Goal: Task Accomplishment & Management: Manage account settings

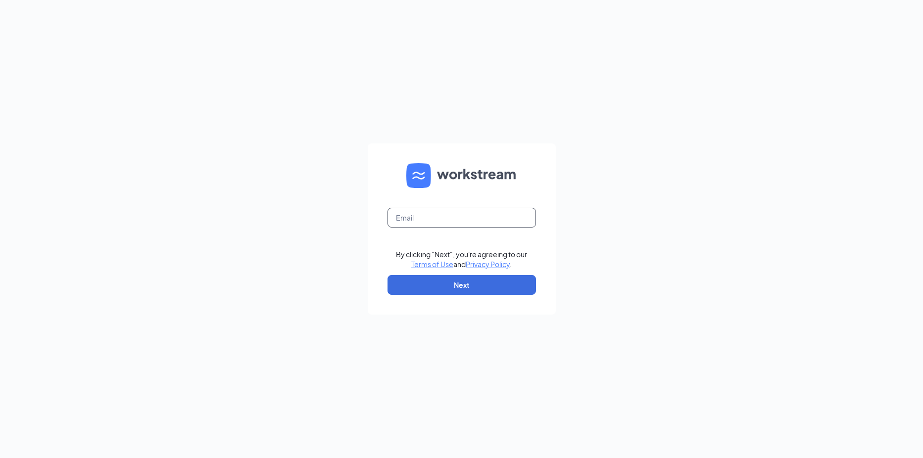
click at [458, 218] on input "text" at bounding box center [462, 218] width 148 height 20
type input "refuel180@refuelmarket.com"
click at [445, 289] on button "Next" at bounding box center [462, 285] width 148 height 20
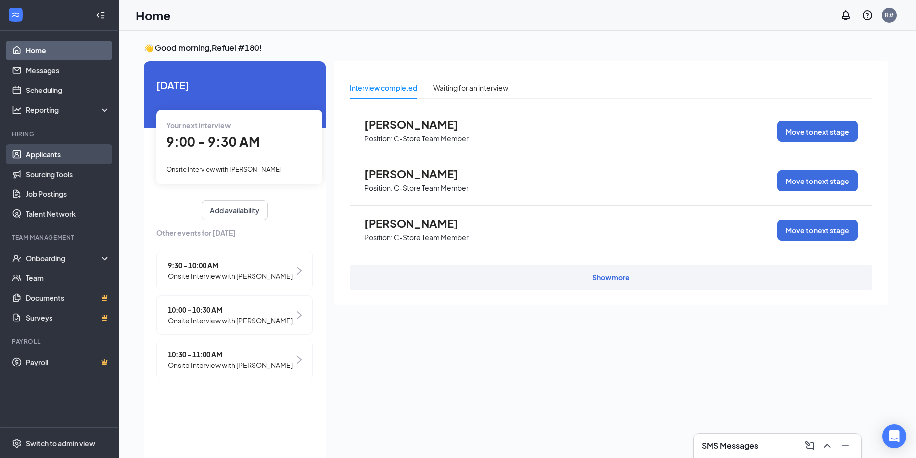
click at [52, 156] on link "Applicants" at bounding box center [68, 155] width 85 height 20
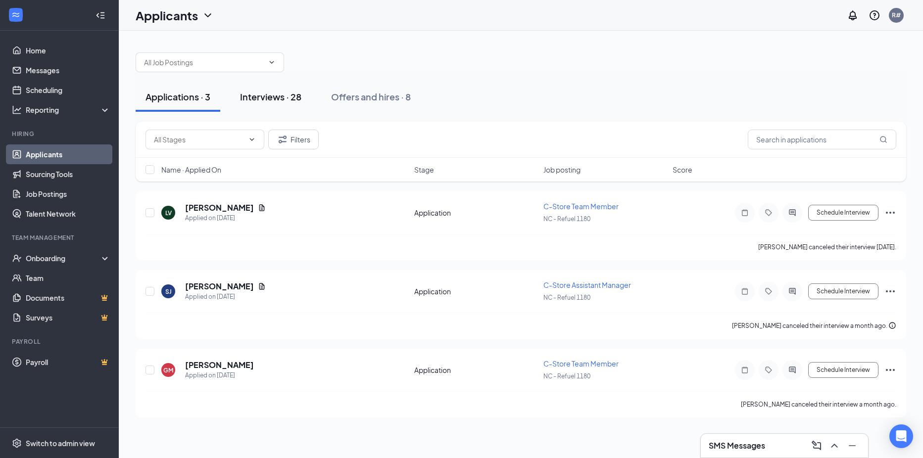
click at [264, 99] on div "Interviews · 28" at bounding box center [270, 97] width 61 height 12
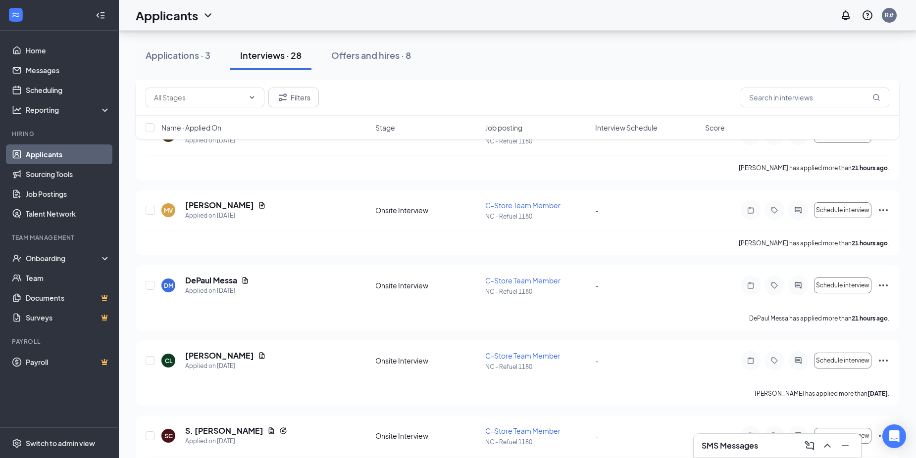
scroll to position [891, 0]
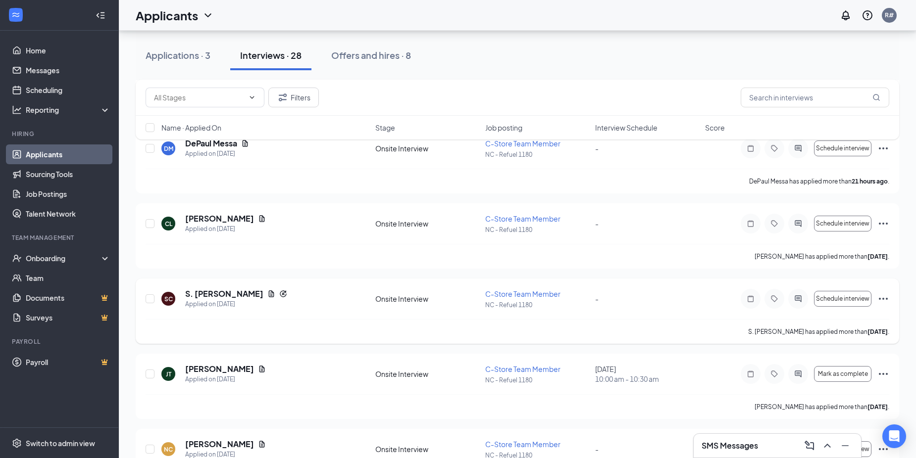
click at [886, 299] on icon "Ellipses" at bounding box center [883, 299] width 12 height 12
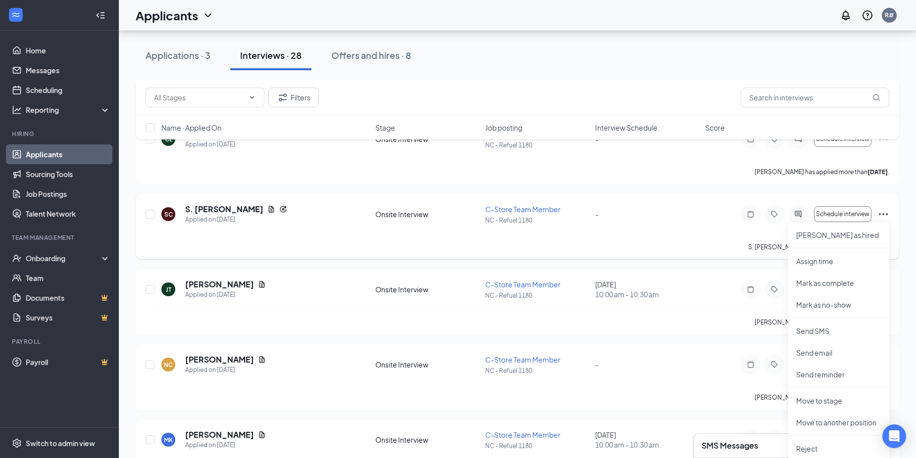
scroll to position [990, 0]
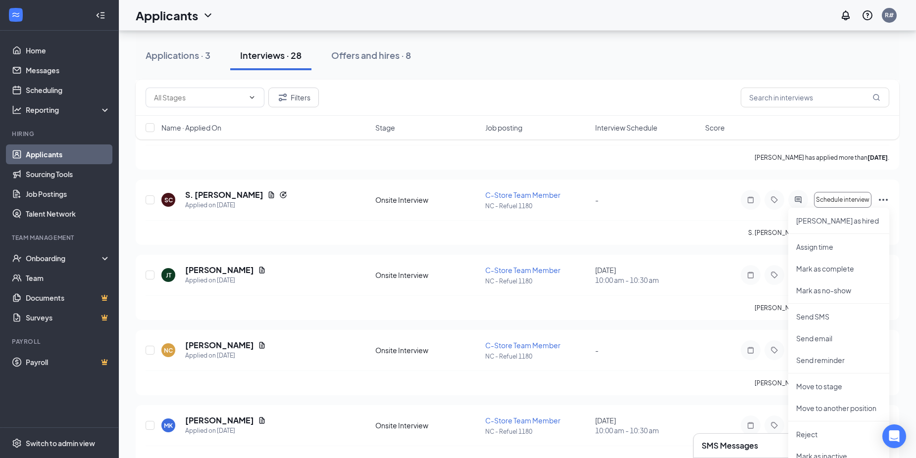
click at [283, 325] on div "AS [PERSON_NAME] Applied [DATE] 3:04 AM Onsite Interview C-Store Team Member NC…" at bounding box center [517, 250] width 763 height 2097
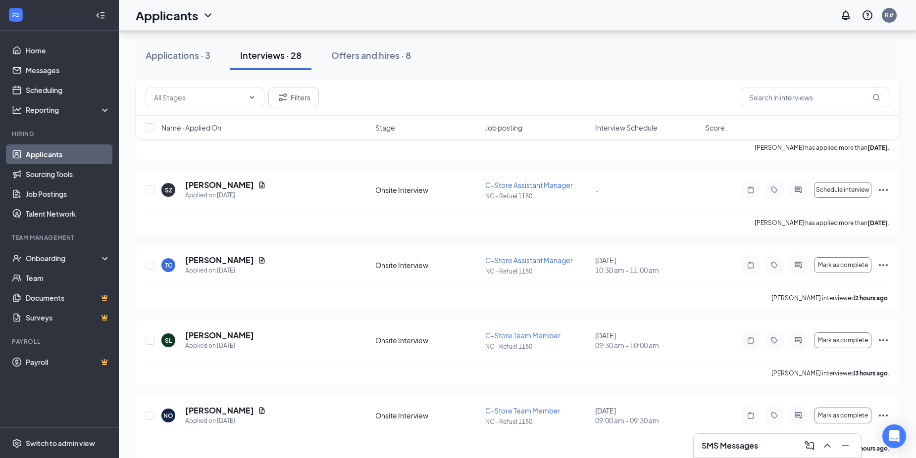
scroll to position [1435, 0]
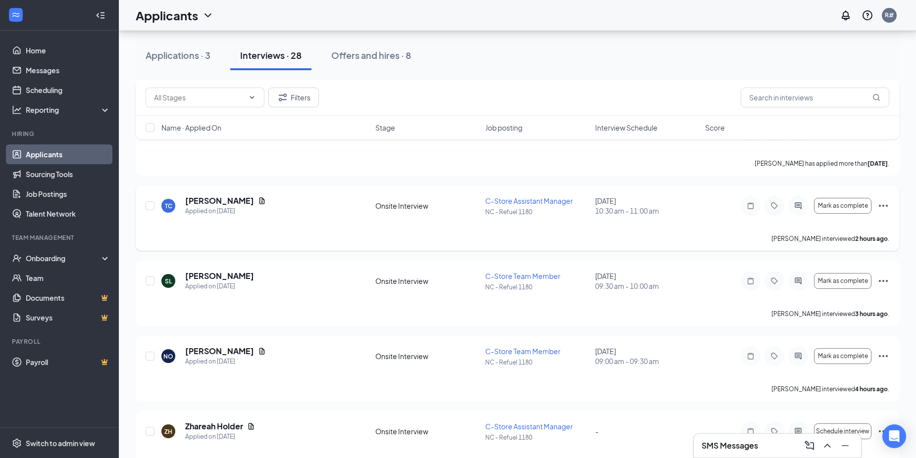
click at [882, 208] on icon "Ellipses" at bounding box center [883, 206] width 12 height 12
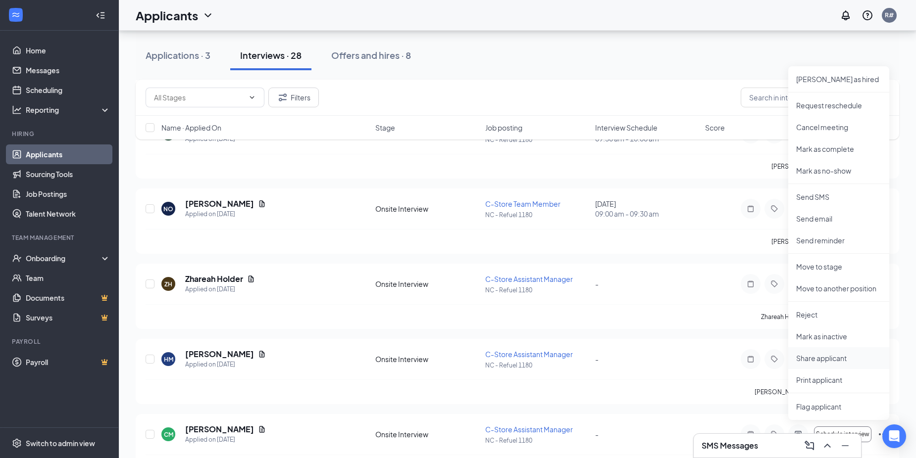
scroll to position [1584, 0]
click at [822, 312] on p "Reject" at bounding box center [838, 314] width 85 height 10
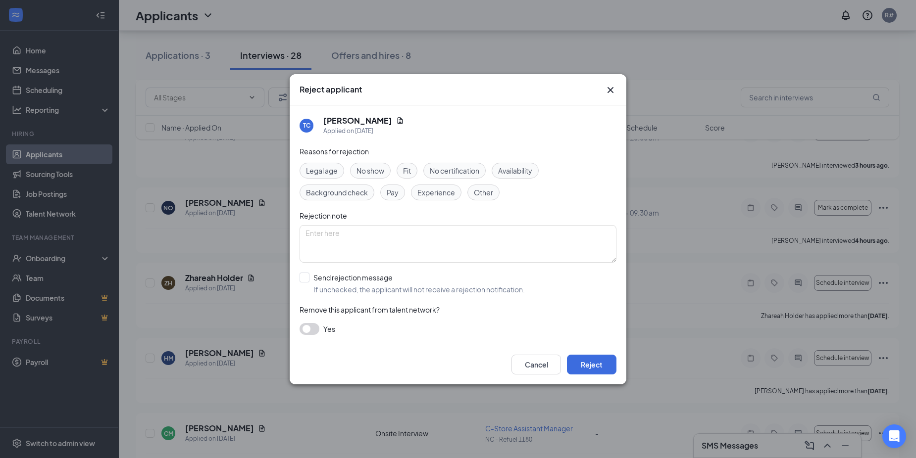
click at [367, 169] on span "No show" at bounding box center [370, 170] width 28 height 11
click at [592, 359] on button "Reject" at bounding box center [591, 365] width 49 height 20
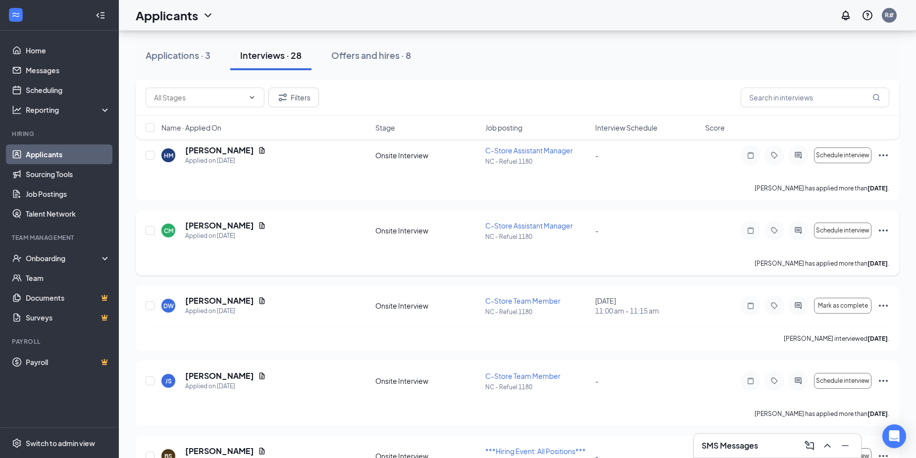
scroll to position [1732, 0]
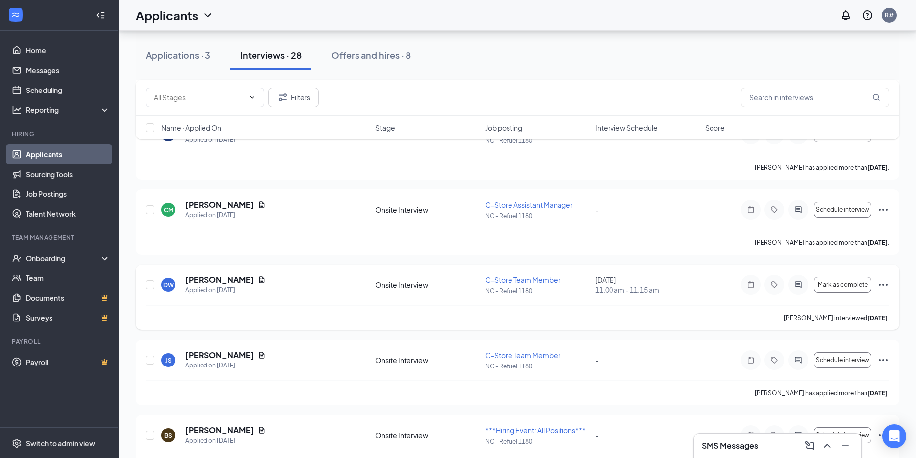
click at [882, 285] on icon "Ellipses" at bounding box center [883, 285] width 12 height 12
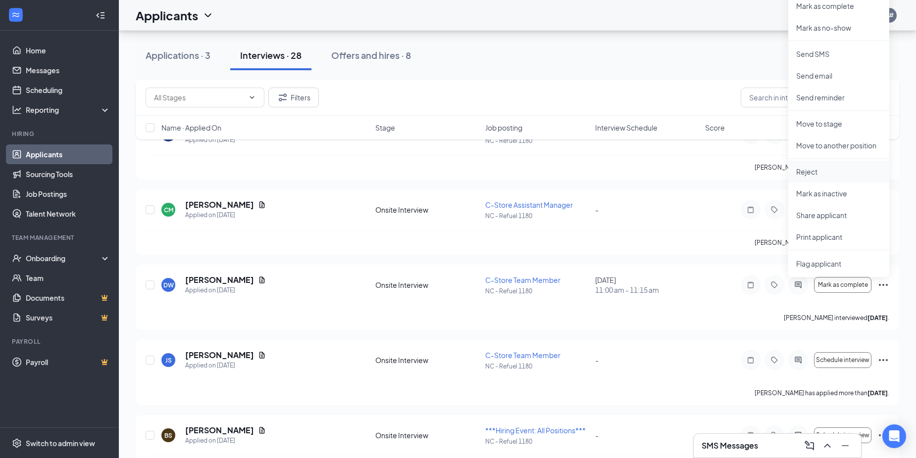
click at [821, 174] on p "Reject" at bounding box center [838, 172] width 85 height 10
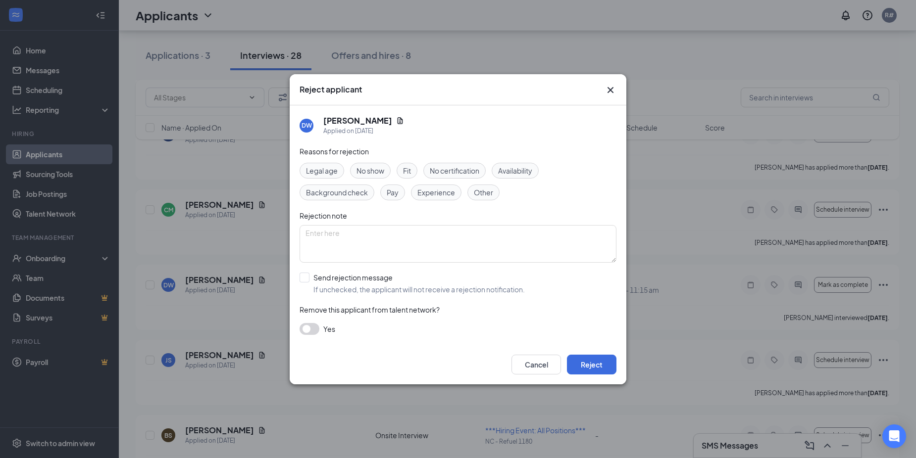
click at [380, 171] on span "No show" at bounding box center [370, 170] width 28 height 11
click at [597, 368] on button "Reject" at bounding box center [591, 365] width 49 height 20
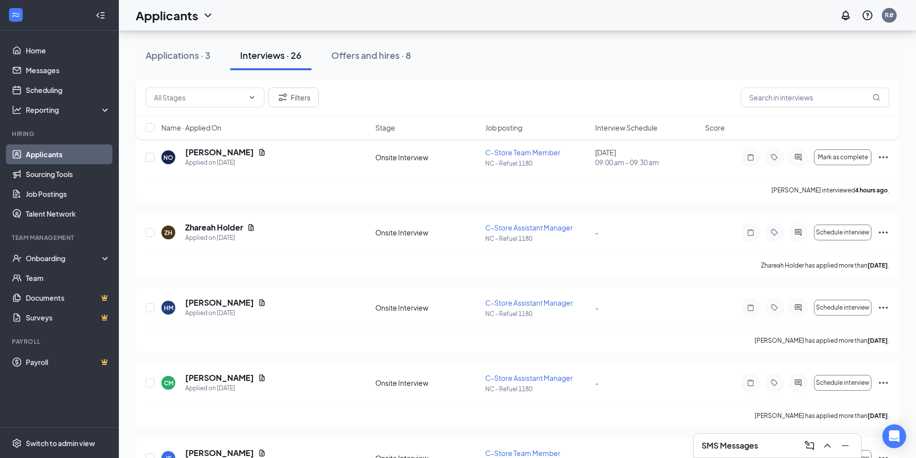
scroll to position [1543, 0]
